Goal: Information Seeking & Learning: Find specific fact

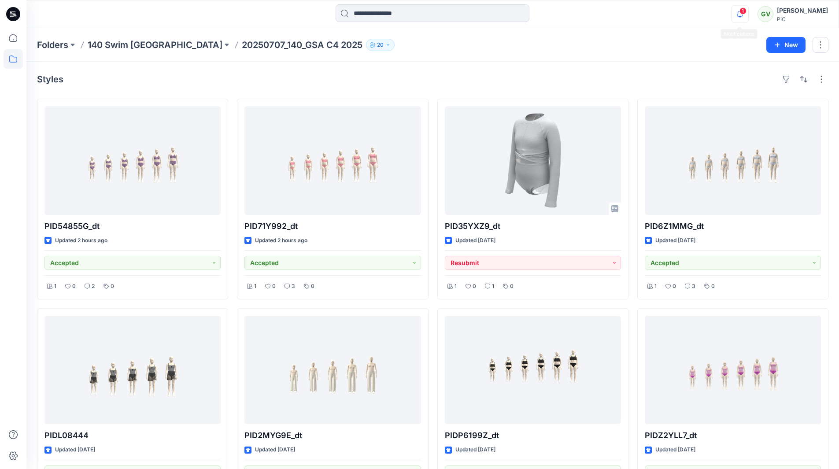
click at [736, 18] on icon "button" at bounding box center [739, 14] width 17 height 18
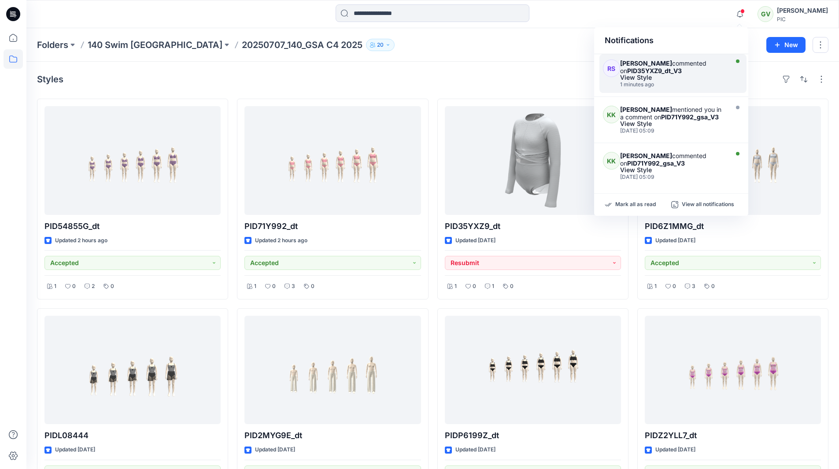
click at [681, 68] on strong "PID35YXZ9_dt_V3" at bounding box center [654, 70] width 55 height 7
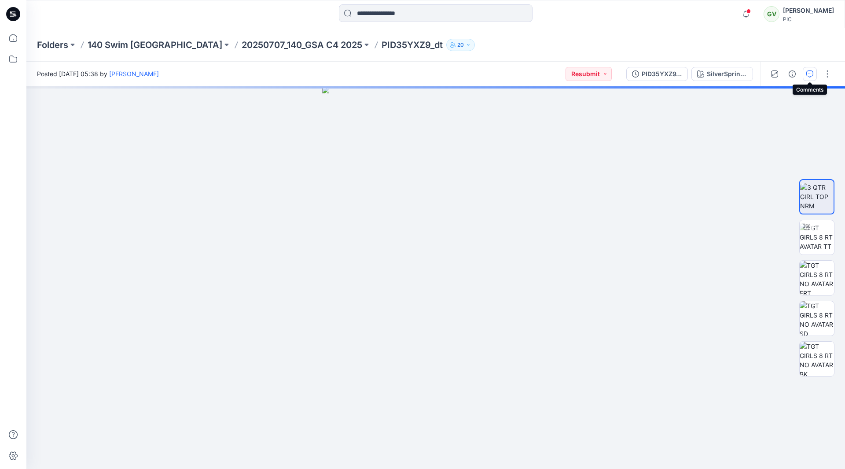
click at [805, 74] on button "button" at bounding box center [810, 74] width 14 height 14
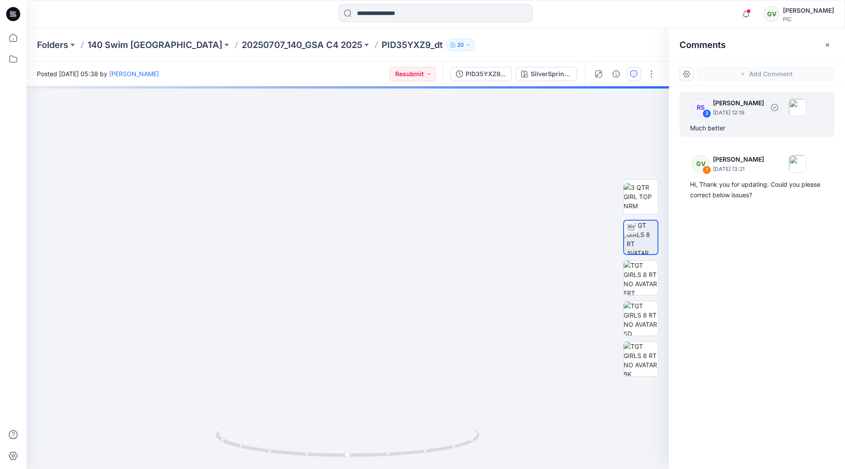
click at [732, 127] on div "Much better" at bounding box center [757, 128] width 134 height 11
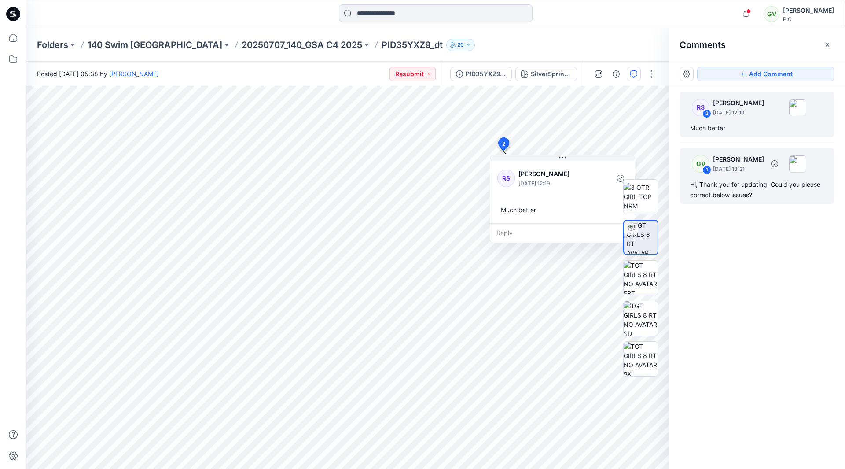
click at [725, 163] on p "George Voulgaris" at bounding box center [738, 159] width 51 height 11
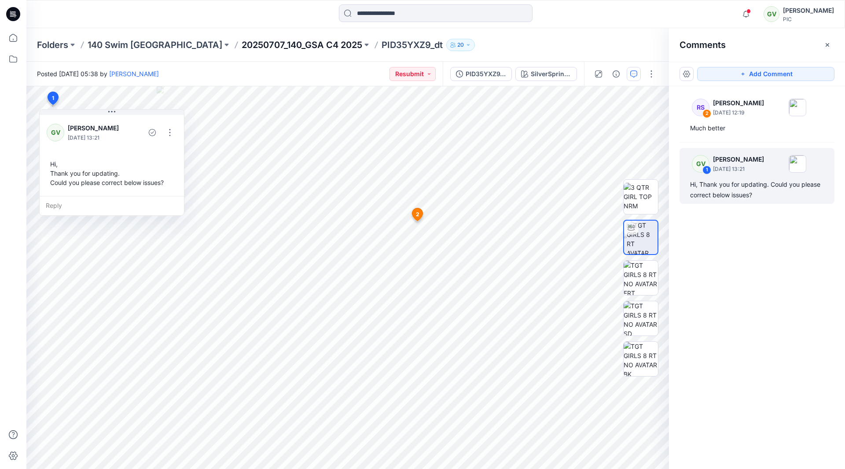
click at [266, 48] on p "20250707_140_GSA C4 2025" at bounding box center [302, 45] width 121 height 12
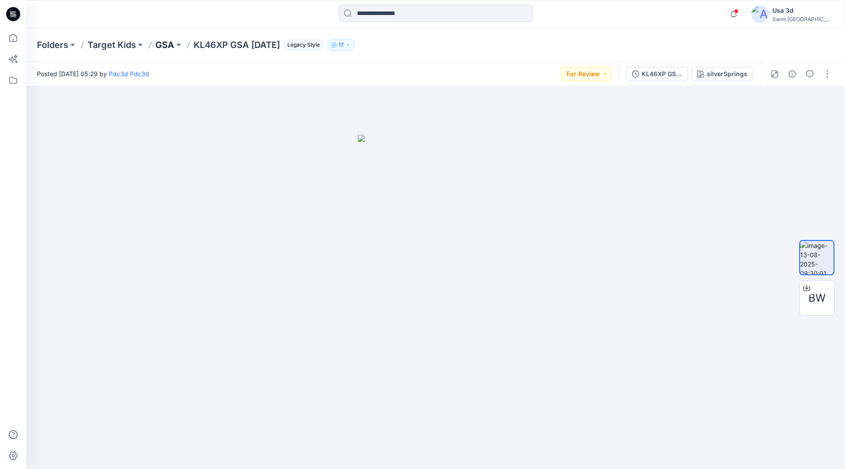
click at [169, 48] on p "GSA" at bounding box center [164, 45] width 19 height 12
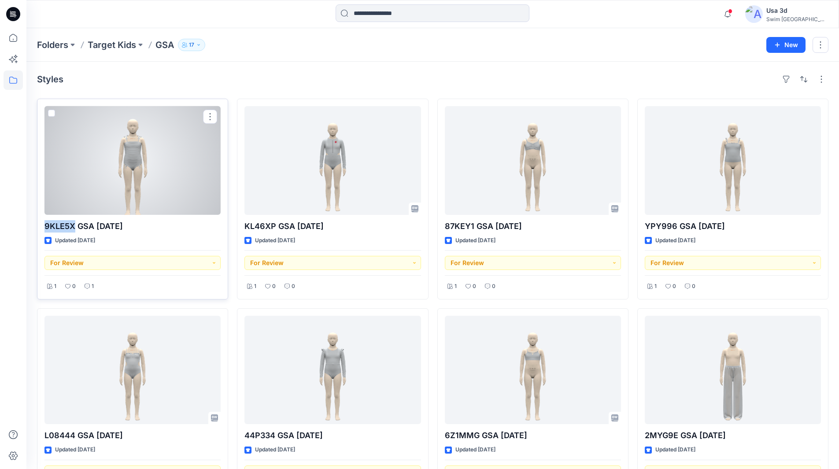
drag, startPoint x: 46, startPoint y: 228, endPoint x: 74, endPoint y: 227, distance: 27.8
click at [74, 227] on p "9KLE5X GSA [DATE]" at bounding box center [132, 226] width 176 height 12
click at [118, 179] on div at bounding box center [132, 160] width 176 height 109
drag, startPoint x: 44, startPoint y: 226, endPoint x: 74, endPoint y: 227, distance: 29.9
click at [74, 227] on div "9KLE5X GSA [DATE] Updated [DATE] For Review 1 0 1" at bounding box center [132, 199] width 191 height 201
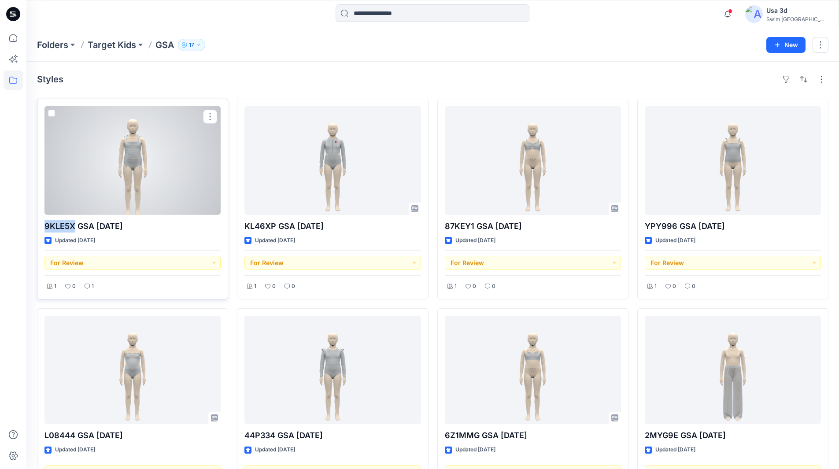
copy p "9KLE5X"
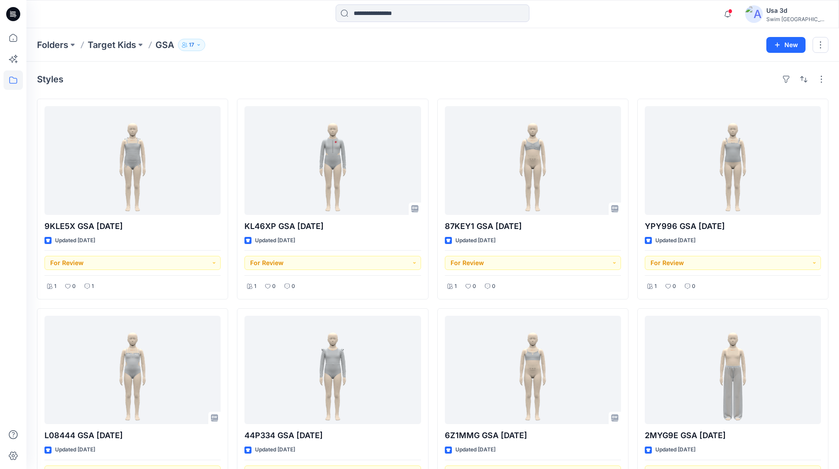
click at [11, 240] on div at bounding box center [13, 248] width 19 height 441
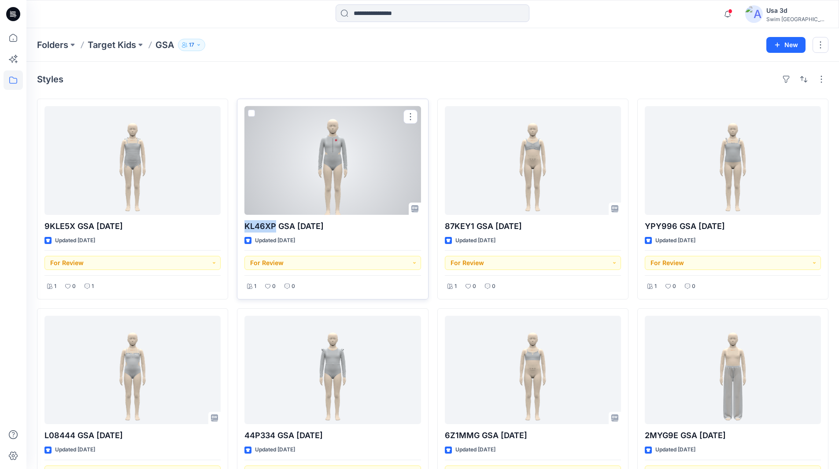
drag, startPoint x: 244, startPoint y: 227, endPoint x: 274, endPoint y: 228, distance: 29.5
click at [274, 228] on p "KL46XP GSA [DATE]" at bounding box center [332, 226] width 176 height 12
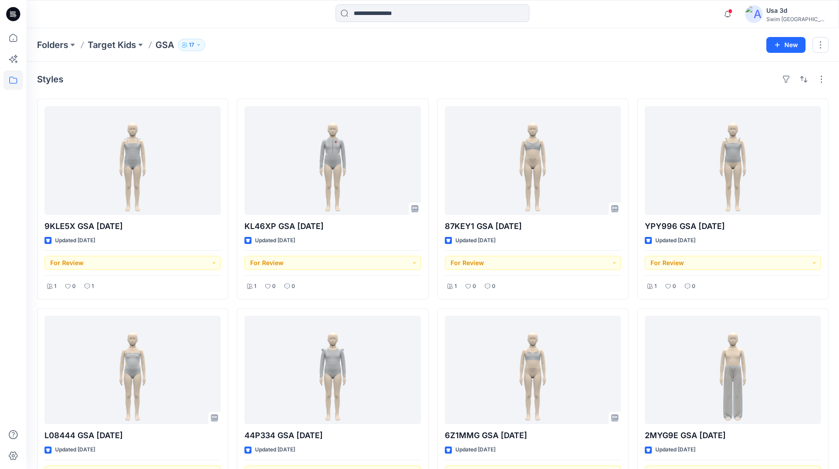
click at [20, 208] on div at bounding box center [13, 248] width 19 height 441
drag, startPoint x: 18, startPoint y: 286, endPoint x: 34, endPoint y: 280, distance: 17.6
click at [18, 286] on div at bounding box center [13, 248] width 19 height 441
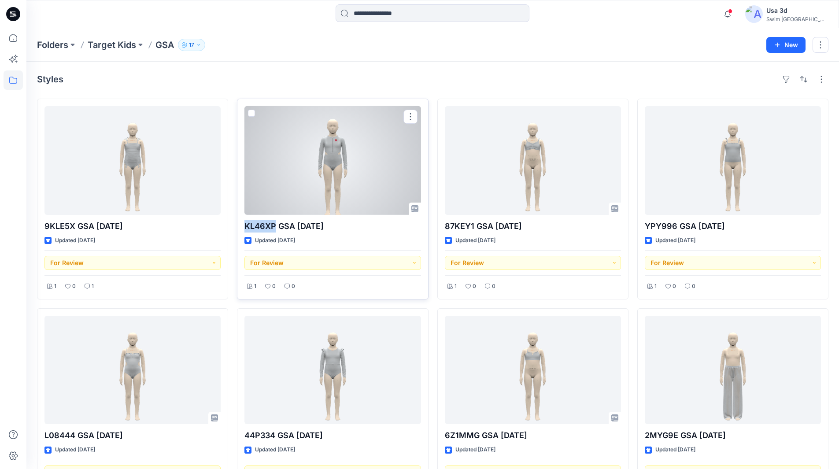
drag, startPoint x: 245, startPoint y: 225, endPoint x: 273, endPoint y: 225, distance: 28.2
click at [273, 225] on p "KL46XP GSA [DATE]" at bounding box center [332, 226] width 176 height 12
copy p "KL46XP"
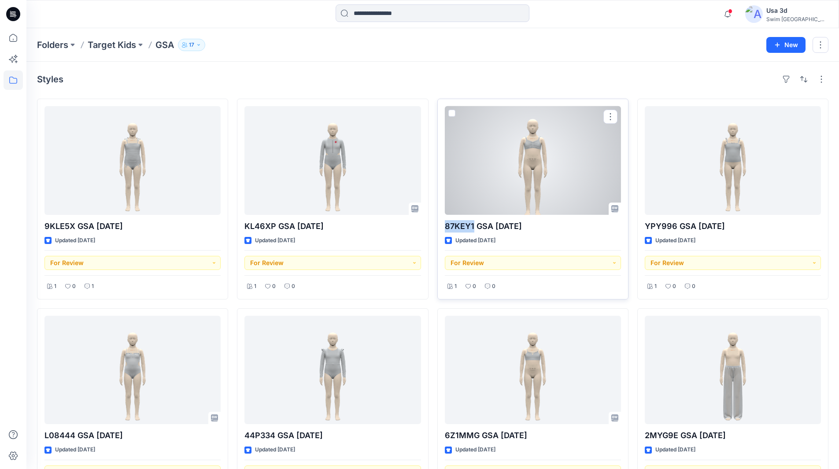
drag, startPoint x: 445, startPoint y: 226, endPoint x: 474, endPoint y: 227, distance: 29.5
click at [474, 227] on p "87KEY1 GSA [DATE]" at bounding box center [533, 226] width 176 height 12
copy p "87KEY1"
